Goal: Task Accomplishment & Management: Use online tool/utility

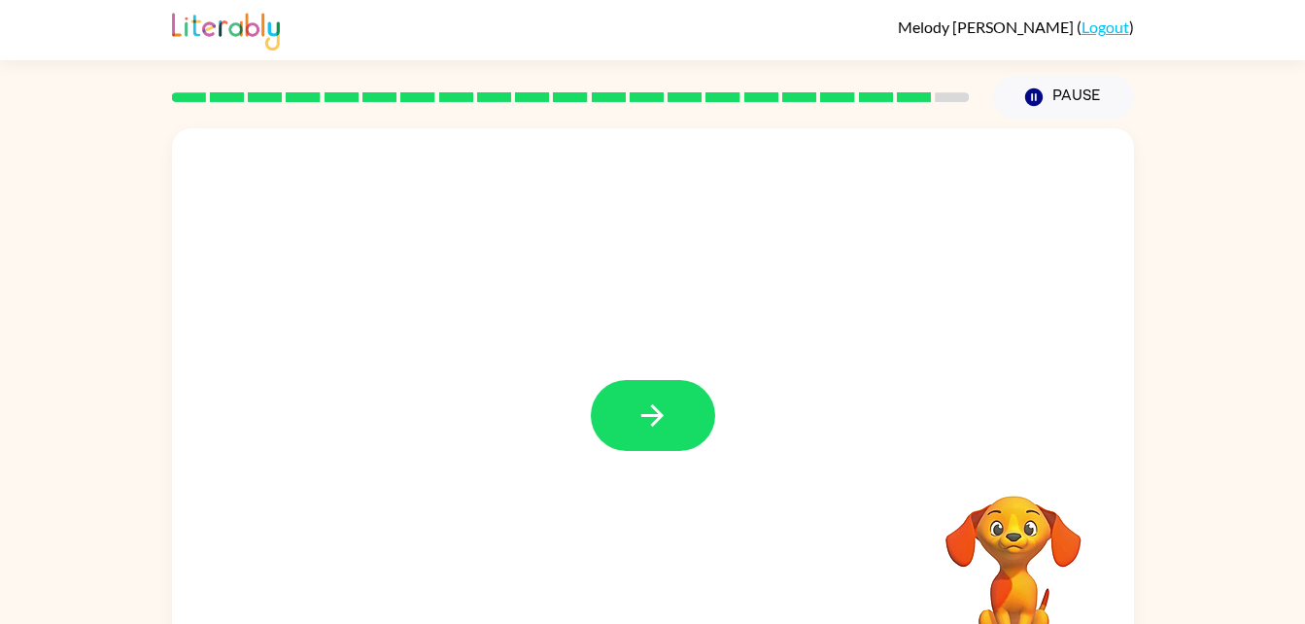
click at [627, 501] on div at bounding box center [653, 405] width 962 height 555
click at [644, 400] on icon "button" at bounding box center [652, 415] width 34 height 34
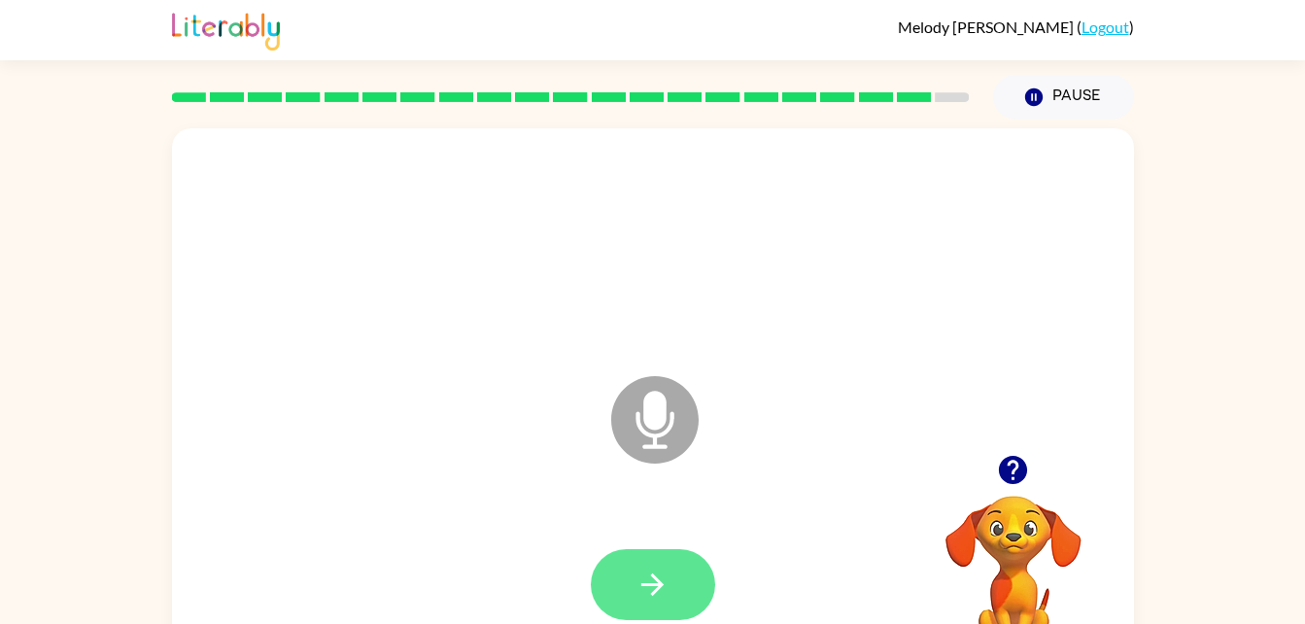
click at [681, 581] on button "button" at bounding box center [653, 584] width 124 height 71
click at [636, 579] on icon "button" at bounding box center [652, 584] width 34 height 34
click at [627, 578] on button "button" at bounding box center [653, 584] width 124 height 71
click at [632, 571] on button "button" at bounding box center [653, 584] width 124 height 71
click at [667, 587] on icon "button" at bounding box center [652, 584] width 34 height 34
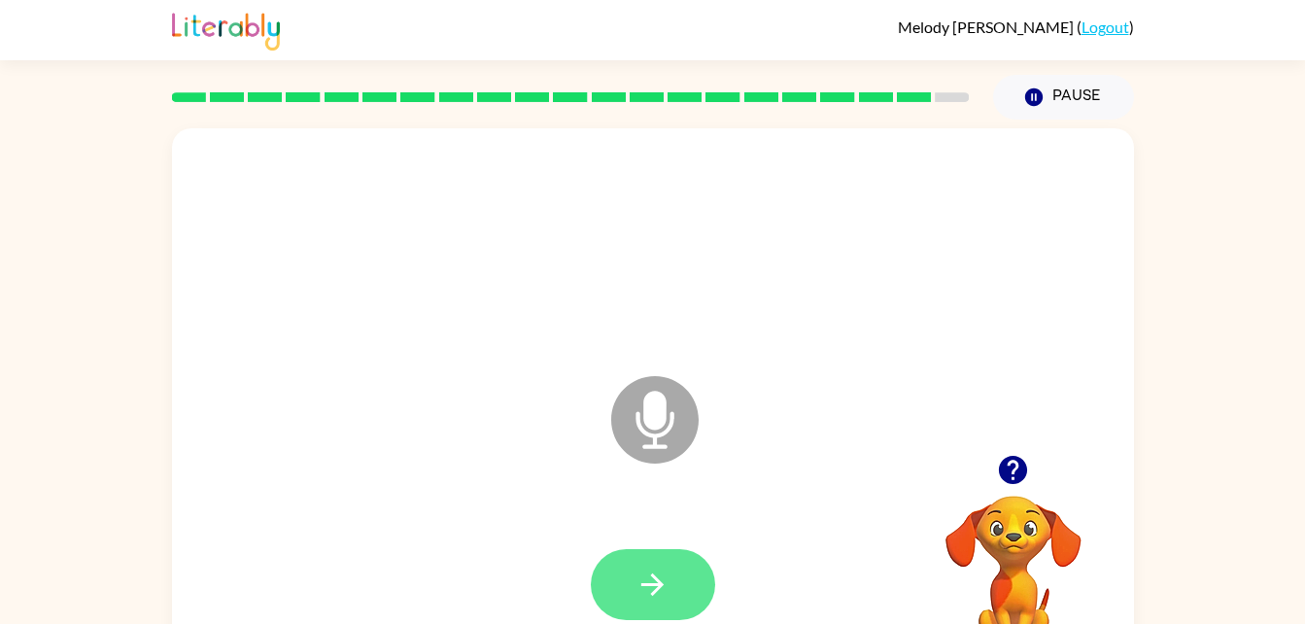
click at [674, 572] on button "button" at bounding box center [653, 584] width 124 height 71
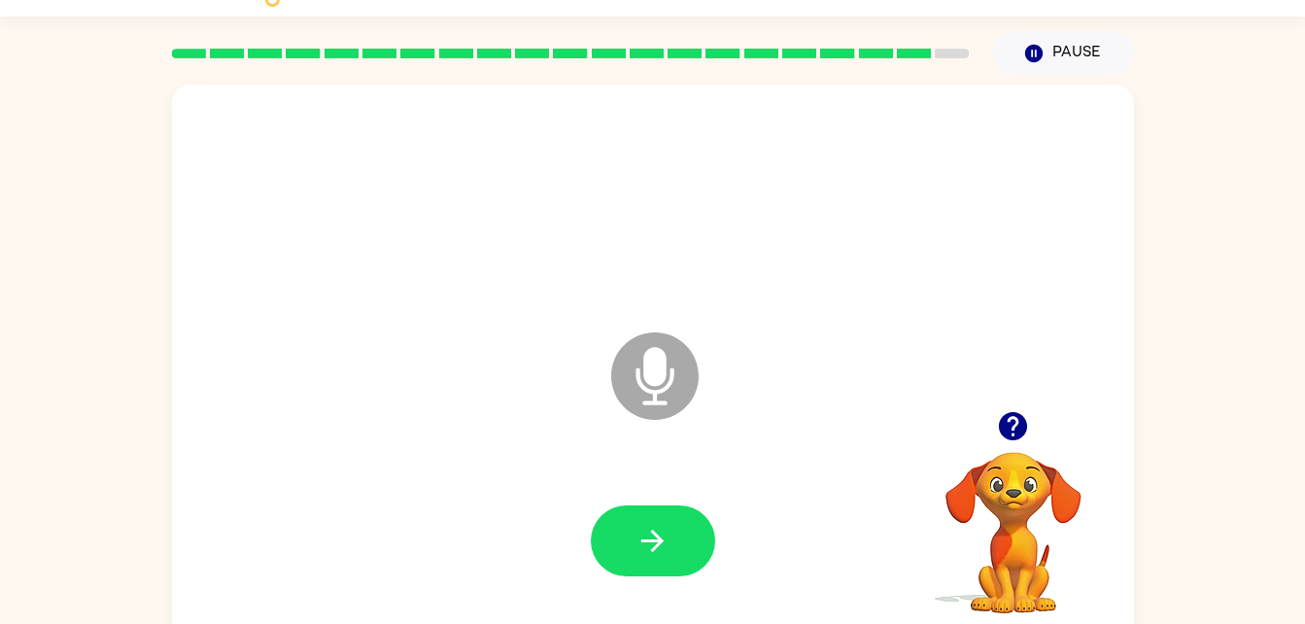
scroll to position [59, 0]
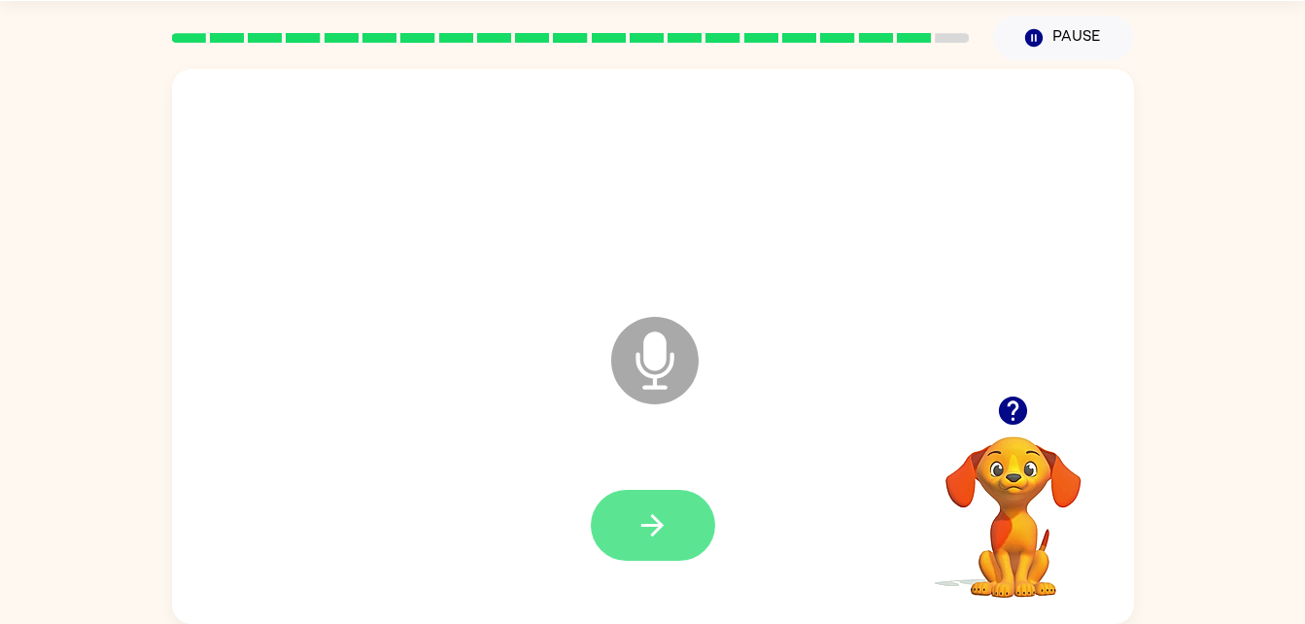
click at [634, 523] on button "button" at bounding box center [653, 525] width 124 height 71
click at [657, 504] on button "button" at bounding box center [653, 525] width 124 height 71
click at [657, 501] on button "button" at bounding box center [653, 525] width 124 height 71
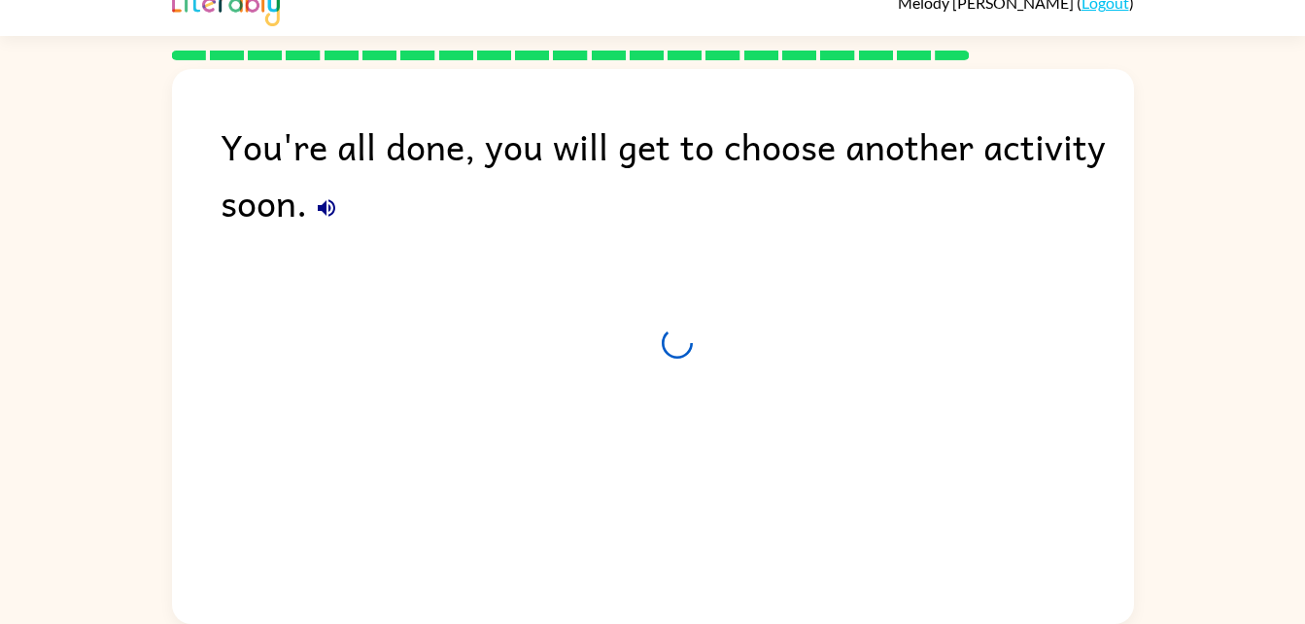
scroll to position [24, 0]
